Goal: Navigation & Orientation: Find specific page/section

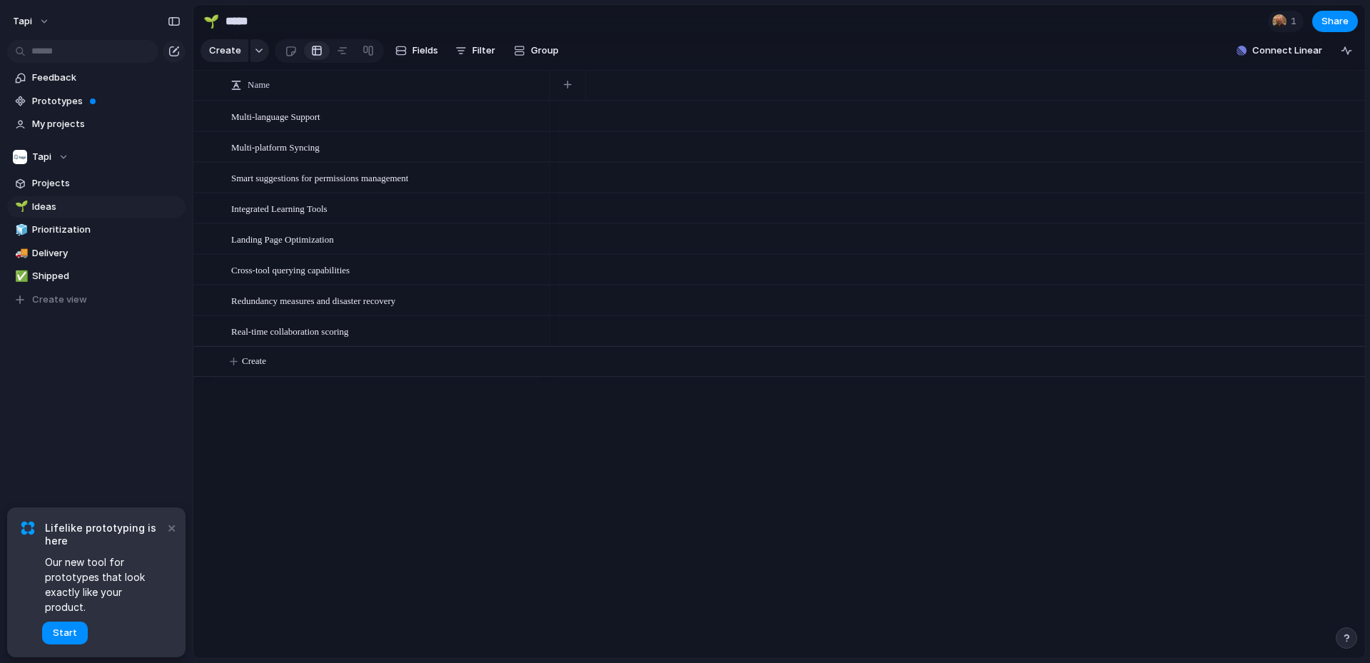
click at [124, 377] on div "Feedback Prototypes My projects Tapi Projects 🌱 Ideas 🧊 Prioritization 🚚 Delive…" at bounding box center [96, 213] width 193 height 426
click at [176, 536] on button "×" at bounding box center [171, 527] width 17 height 17
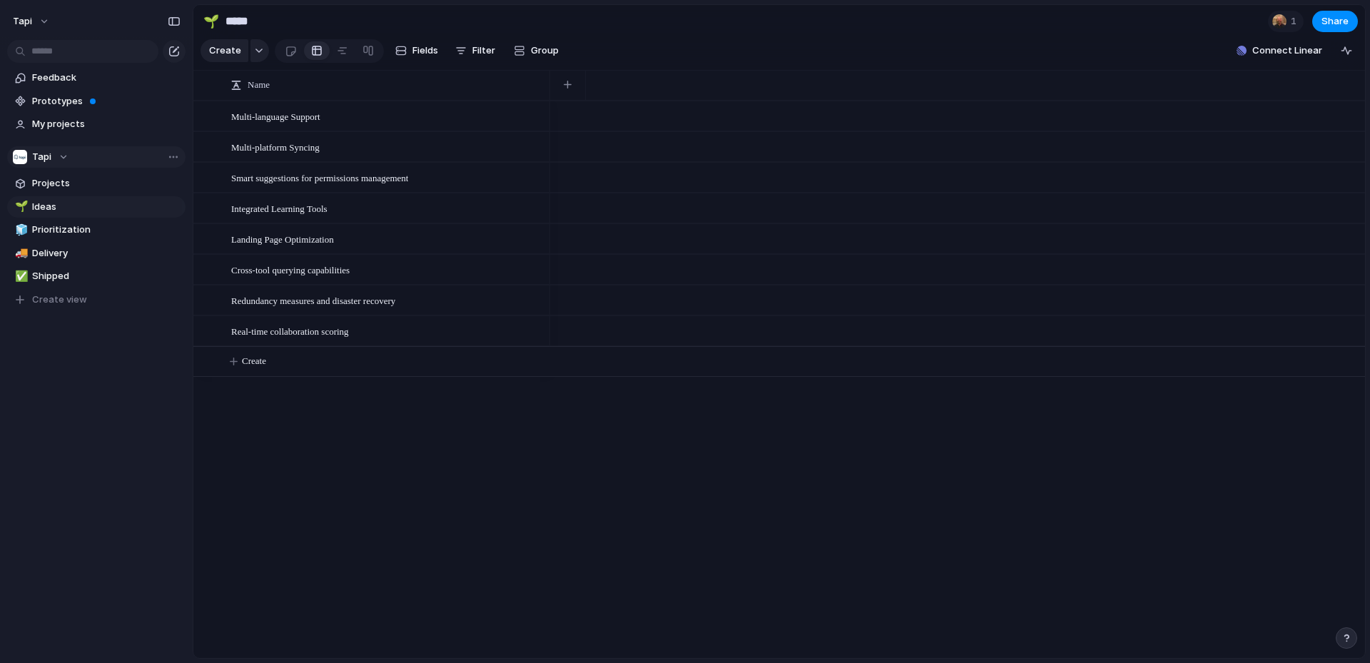
click at [58, 151] on div "Tapi" at bounding box center [41, 157] width 56 height 14
click at [63, 160] on div "Tapi Create new team" at bounding box center [685, 331] width 1370 height 663
click at [58, 158] on div "Tapi" at bounding box center [41, 157] width 56 height 14
click at [46, 9] on div "Tapi Create new team" at bounding box center [685, 331] width 1370 height 663
click at [39, 16] on button "Tapi" at bounding box center [31, 21] width 51 height 23
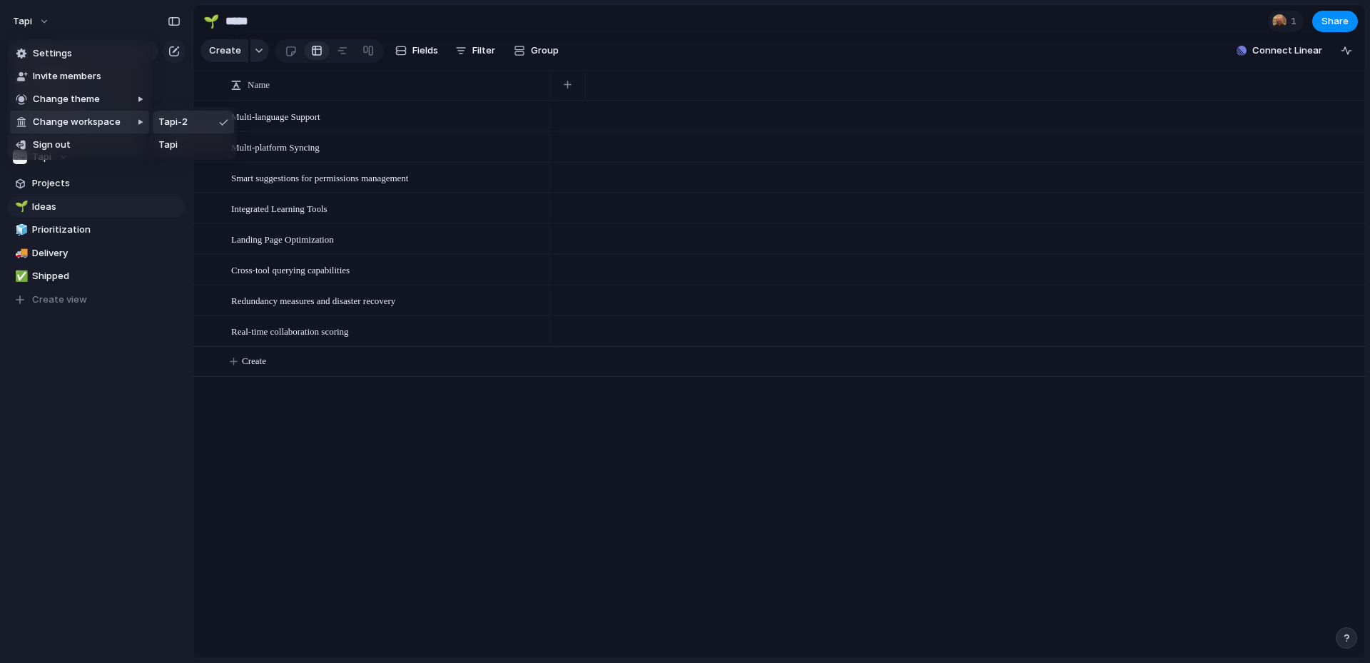
click at [60, 401] on div "Settings Invite members Change theme Change workspace Sign out" at bounding box center [685, 331] width 1370 height 663
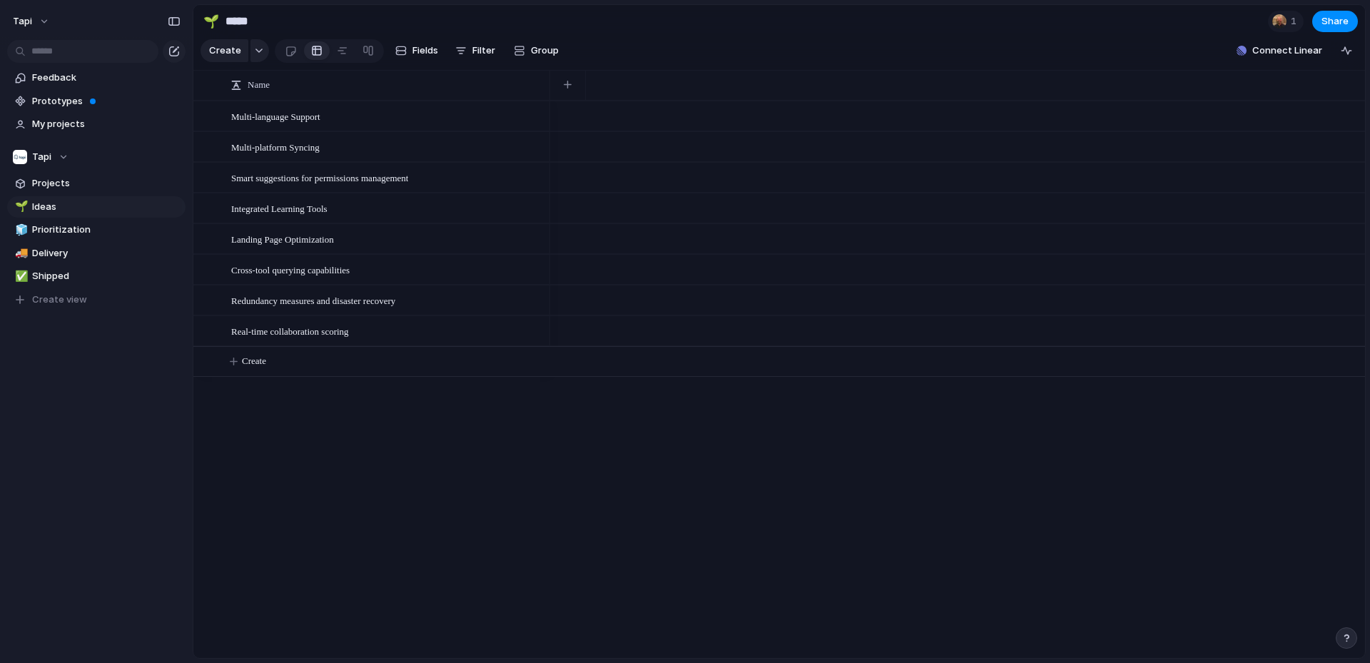
click at [72, 394] on div "Feedback Prototypes My projects Tapi Projects 🌱 Ideas 🧊 Prioritization 🚚 Delive…" at bounding box center [96, 213] width 193 height 426
click at [60, 98] on span "Prototypes" at bounding box center [106, 101] width 148 height 14
